Goal: Check status: Check status

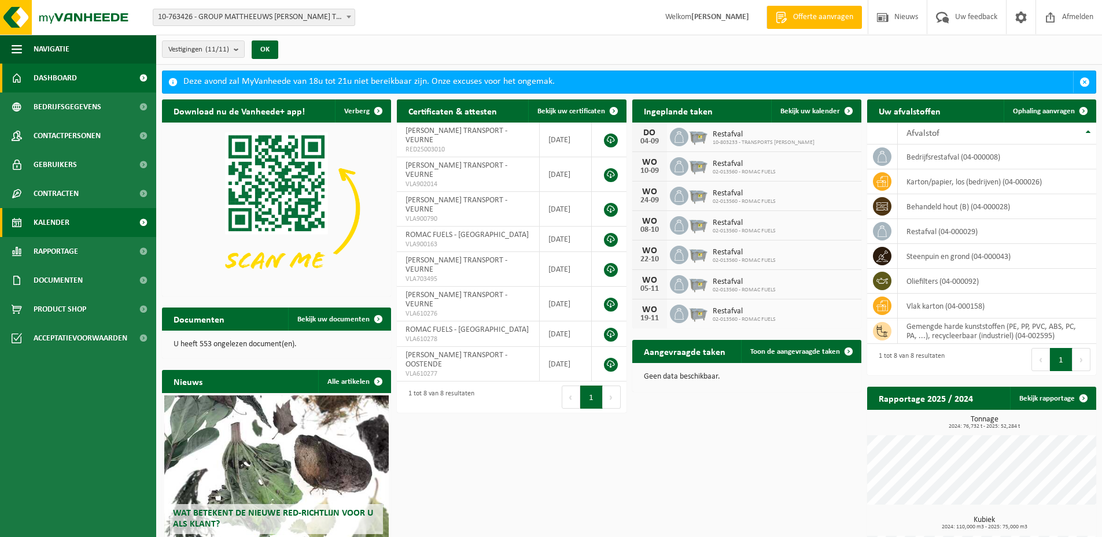
click at [60, 221] on span "Kalender" at bounding box center [52, 222] width 36 height 29
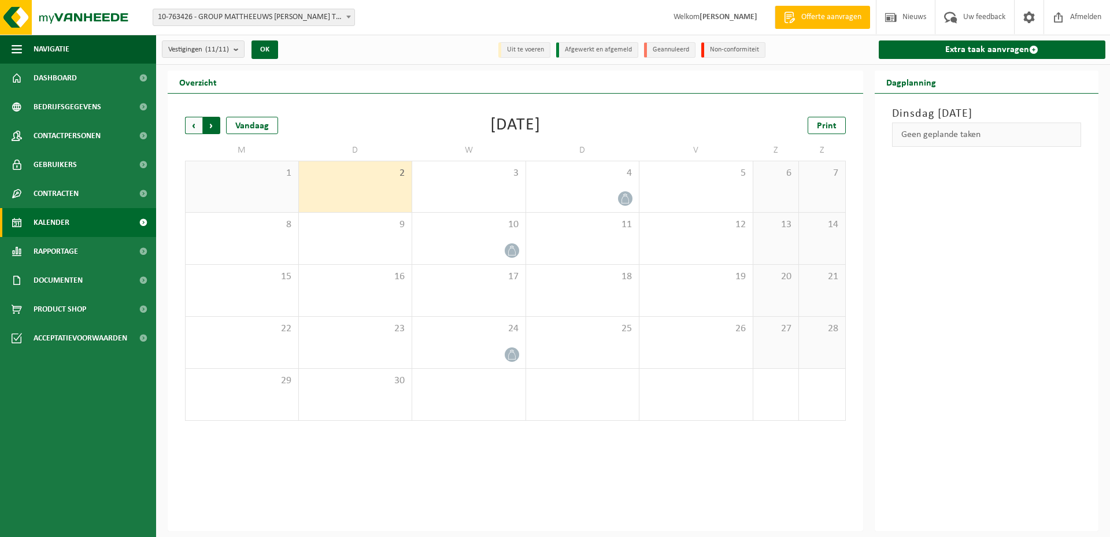
click at [195, 124] on span "Vorige" at bounding box center [193, 125] width 17 height 17
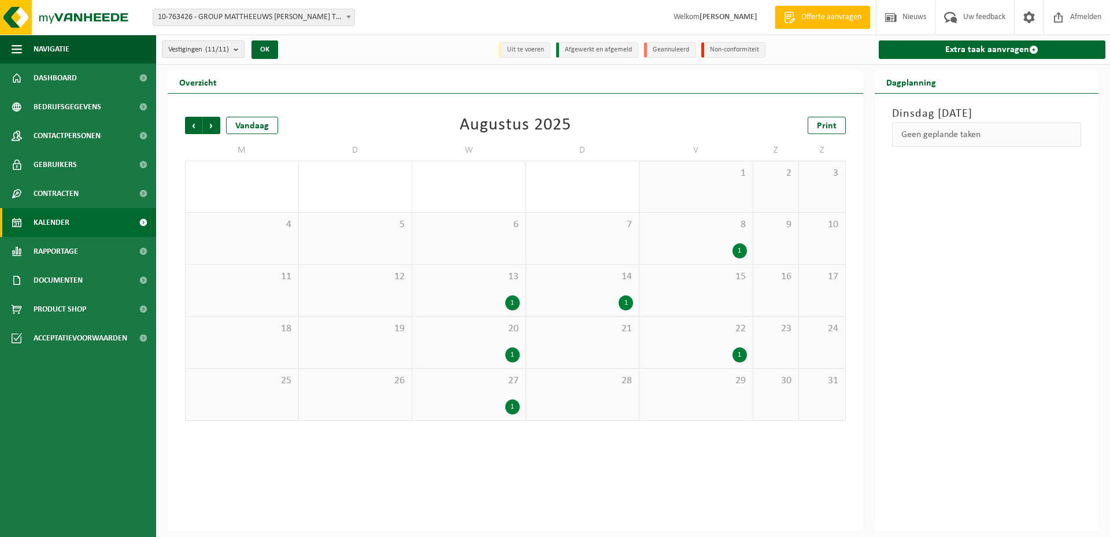
click at [625, 301] on div "1" at bounding box center [626, 303] width 14 height 15
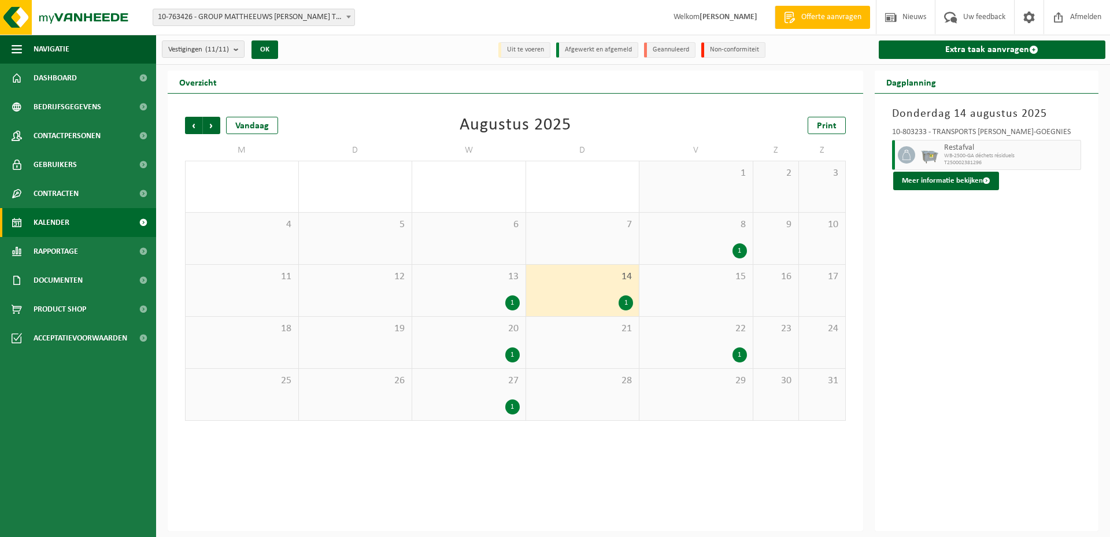
click at [511, 298] on div "1" at bounding box center [512, 303] width 14 height 15
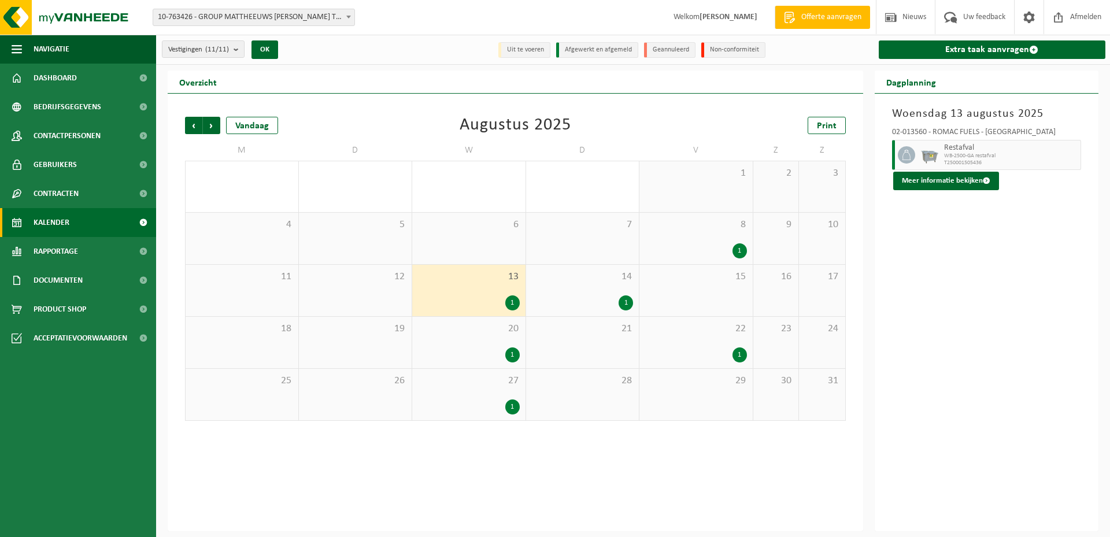
click at [511, 407] on div "1" at bounding box center [512, 407] width 14 height 15
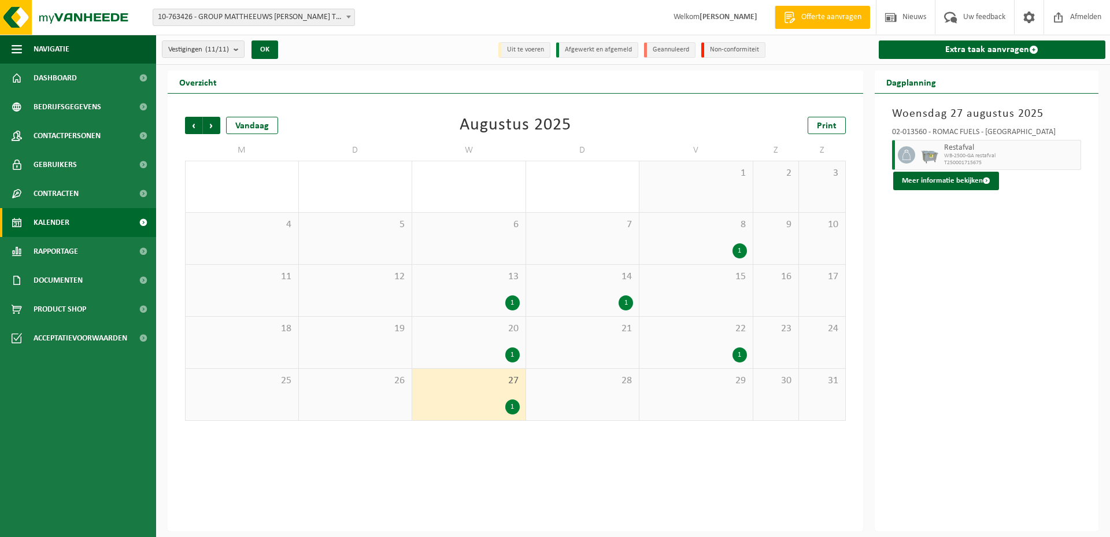
click at [743, 243] on div "1" at bounding box center [696, 250] width 102 height 15
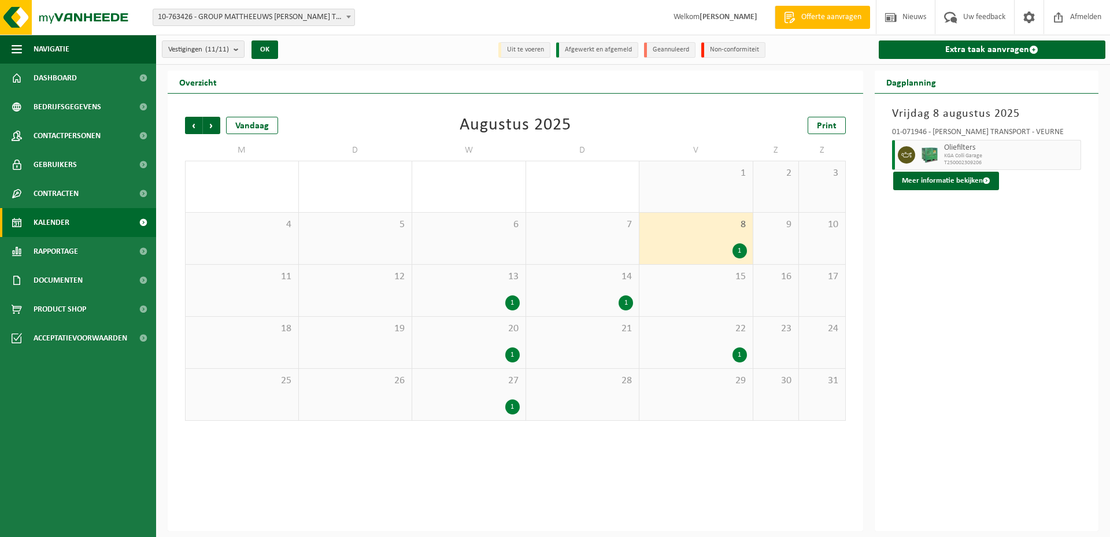
click at [736, 351] on div "1" at bounding box center [740, 355] width 14 height 15
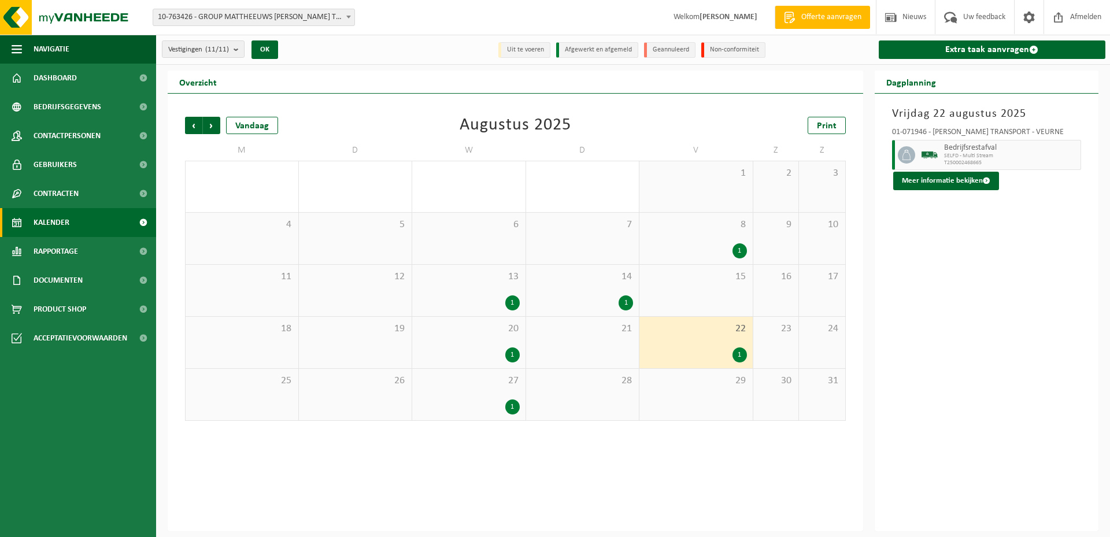
click at [627, 299] on div "1" at bounding box center [626, 303] width 14 height 15
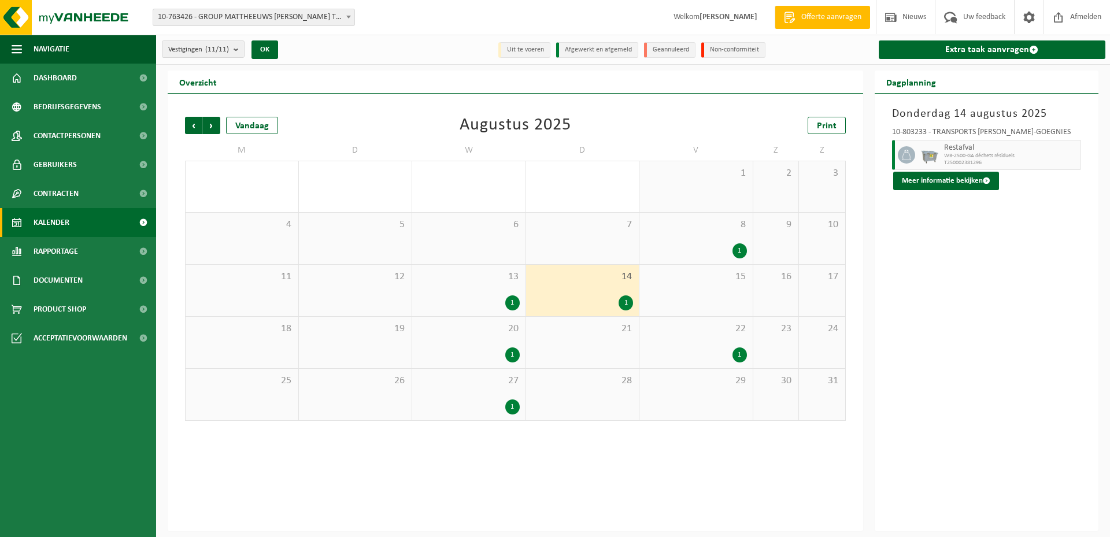
click at [507, 355] on div "1" at bounding box center [512, 355] width 14 height 15
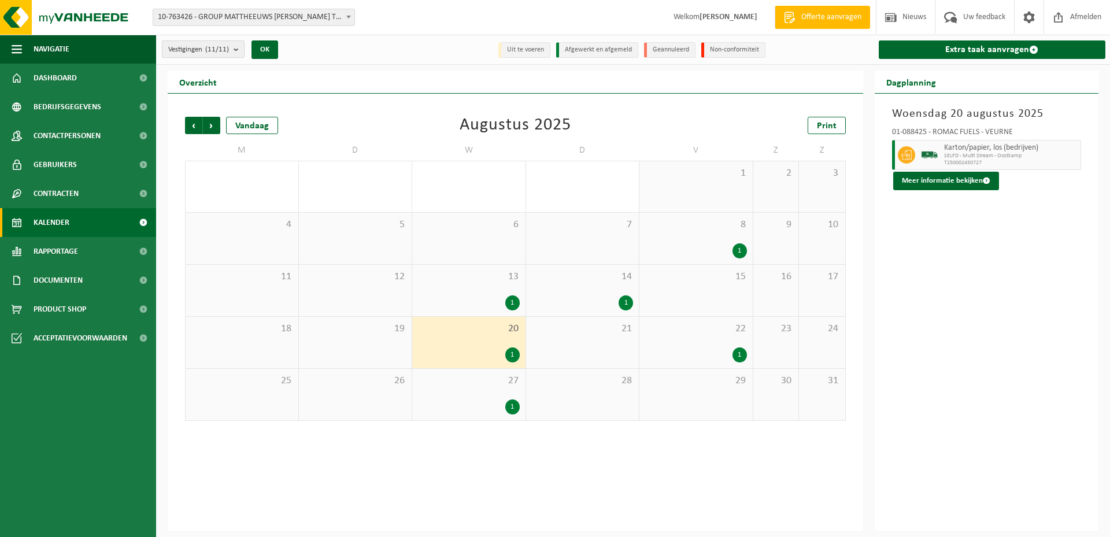
click at [241, 50] on b "submit" at bounding box center [239, 49] width 10 height 16
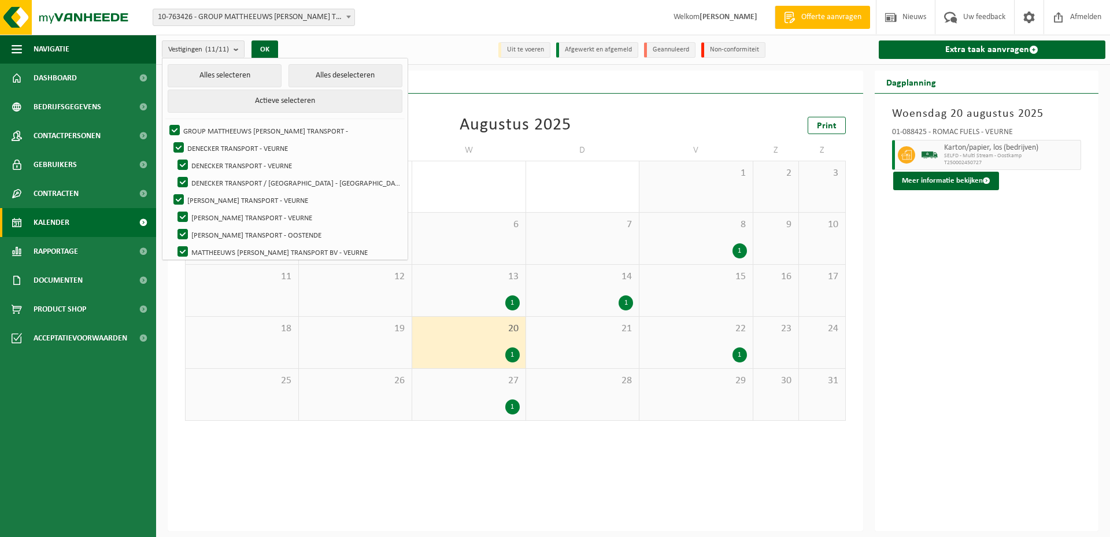
click at [316, 47] on div "Vestigingen (11/11) Alles selecteren Alles deselecteren Actieve selecteren GROU…" at bounding box center [275, 49] width 239 height 25
